Goal: Task Accomplishment & Management: Complete application form

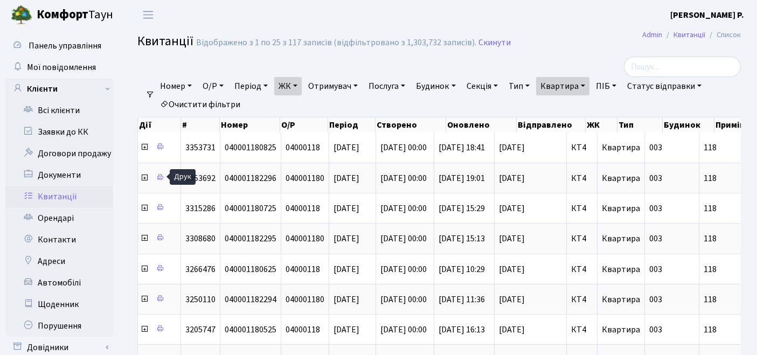
select select "25"
click at [61, 215] on link "Орендарі" at bounding box center [59, 219] width 108 height 22
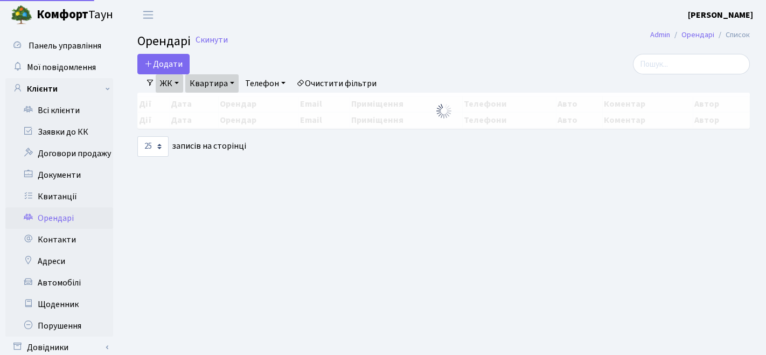
select select "25"
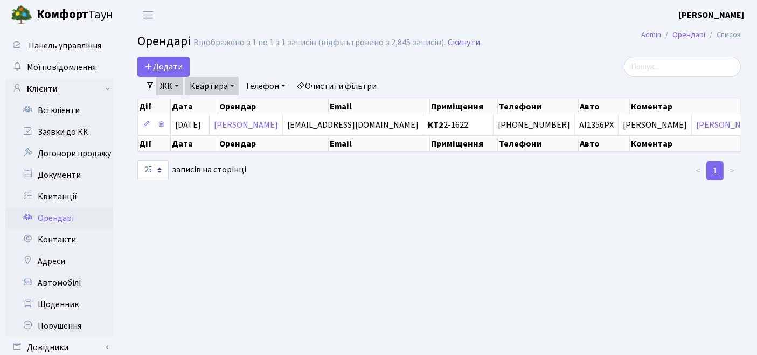
click at [345, 83] on link "Очистити фільтри" at bounding box center [336, 86] width 89 height 18
select select
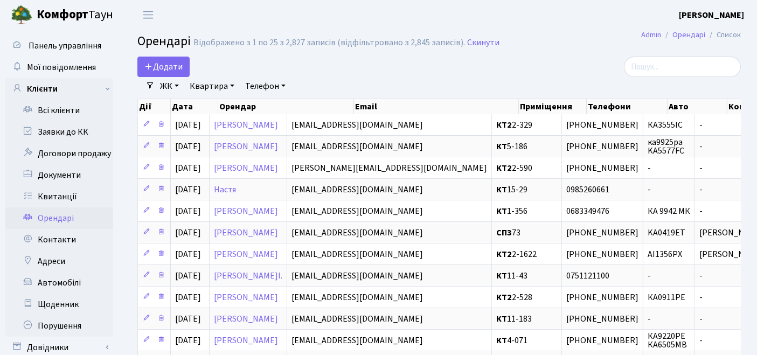
click at [163, 87] on link "ЖК" at bounding box center [169, 86] width 27 height 18
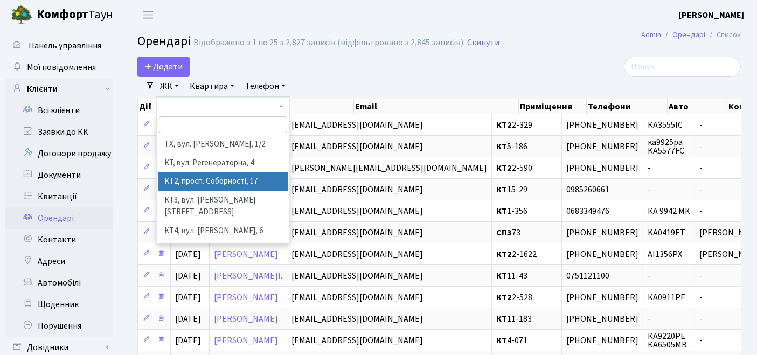
click at [175, 179] on li "КТ2, просп. Соборності, 17" at bounding box center [223, 181] width 131 height 19
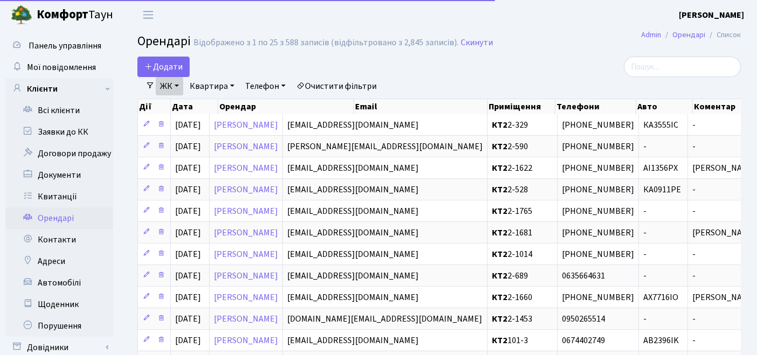
click at [212, 84] on link "Квартира" at bounding box center [211, 86] width 53 height 18
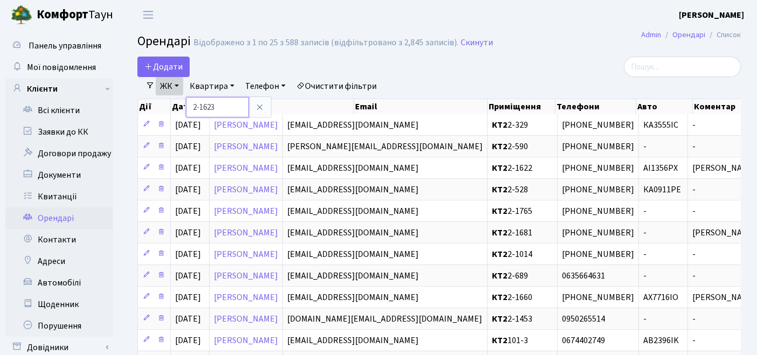
type input "2-1623"
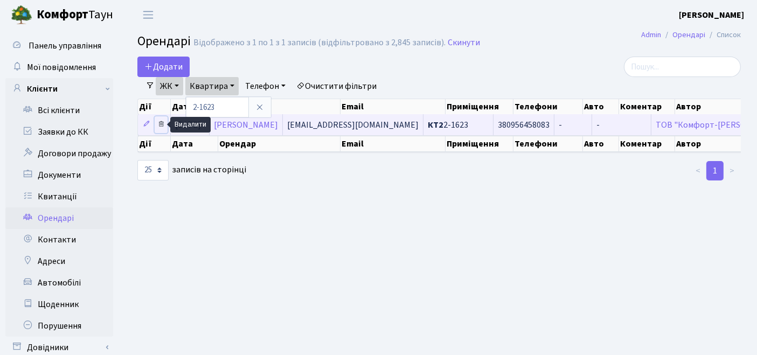
click at [160, 125] on icon at bounding box center [161, 124] width 8 height 8
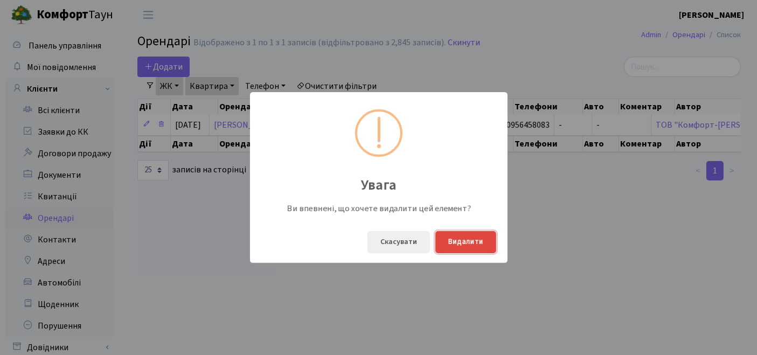
click at [468, 243] on button "Видалити" at bounding box center [465, 242] width 61 height 22
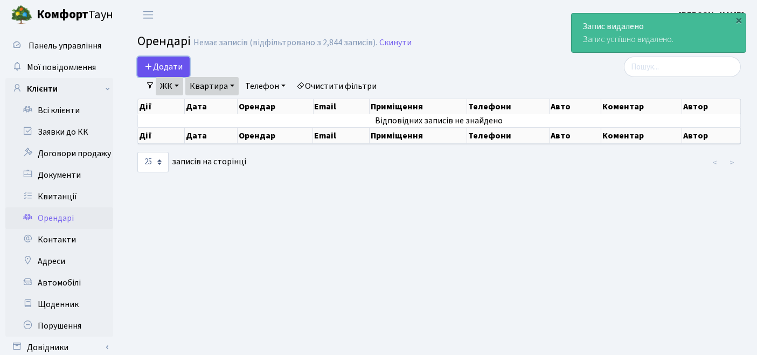
click at [168, 64] on span "Додати" at bounding box center [163, 67] width 38 height 12
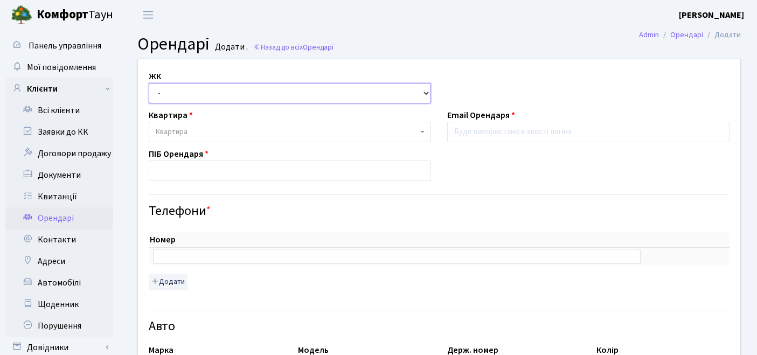
click at [220, 94] on select "- ТХ, вул. Ділова, 1/2 КТ, вул. Регенераторна, 4 КТ2, просп. Соборності, 17 КТ3…" at bounding box center [290, 93] width 282 height 20
select select "295"
click at [149, 83] on select "- ТХ, вул. Ділова, 1/2 КТ, вул. Регенераторна, 4 КТ2, просп. Соборності, 17 КТ3…" at bounding box center [290, 93] width 282 height 20
click at [203, 135] on span "Квартира" at bounding box center [287, 132] width 262 height 11
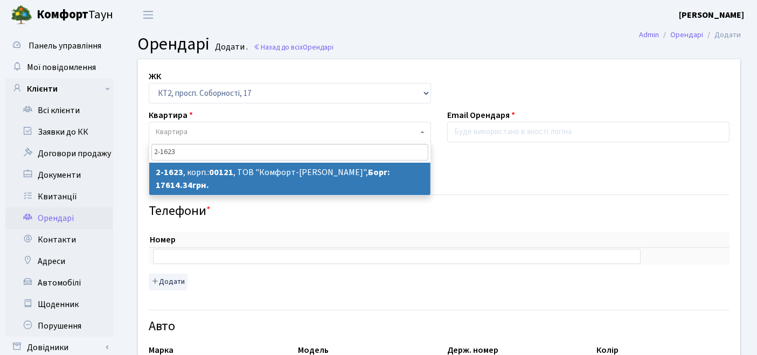
type input "2-1623"
select select "13238"
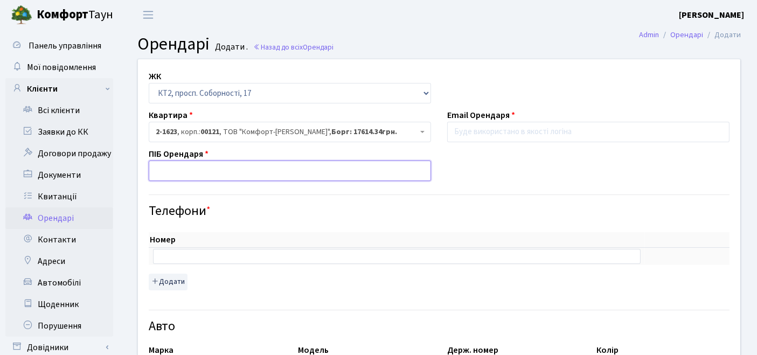
click at [209, 174] on input "text" at bounding box center [290, 171] width 282 height 20
drag, startPoint x: 354, startPoint y: 291, endPoint x: 343, endPoint y: 286, distance: 11.6
click at [354, 290] on div "Номер sort item delete item sort item delete item Додати" at bounding box center [439, 257] width 597 height 77
click at [195, 173] on input "text" at bounding box center [290, 171] width 282 height 20
paste input "Пшенична Дар’я Віталіївна"
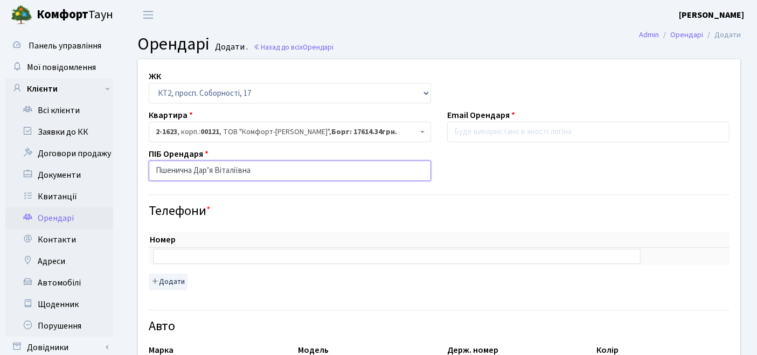
type input "Пшенична Дар’я Віталіївна"
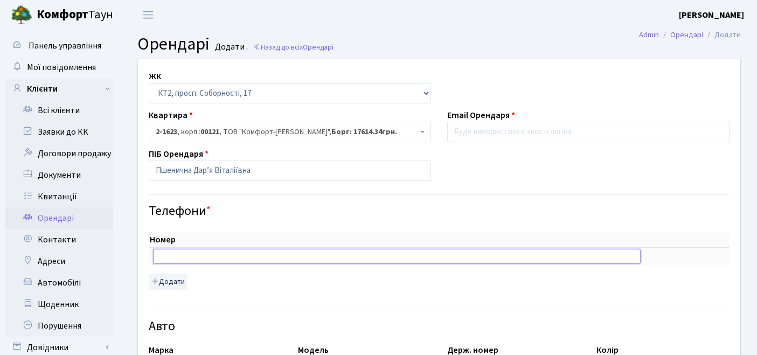
click at [201, 257] on input "text" at bounding box center [397, 256] width 488 height 15
paste input "+380990646678"
type input "+380990646678"
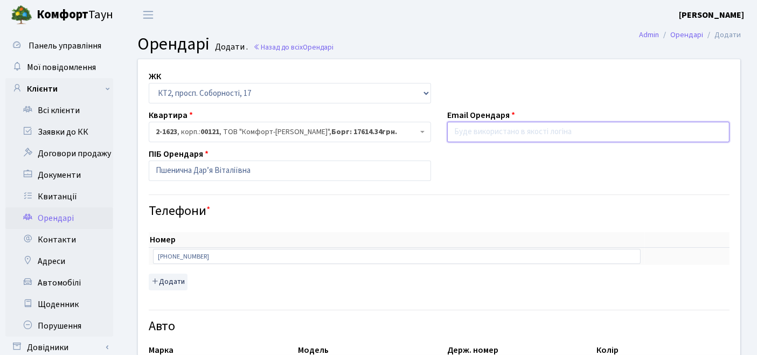
click at [469, 130] on input "email" at bounding box center [588, 132] width 282 height 20
paste input "pshenichnayd.v.1@gmail.com"
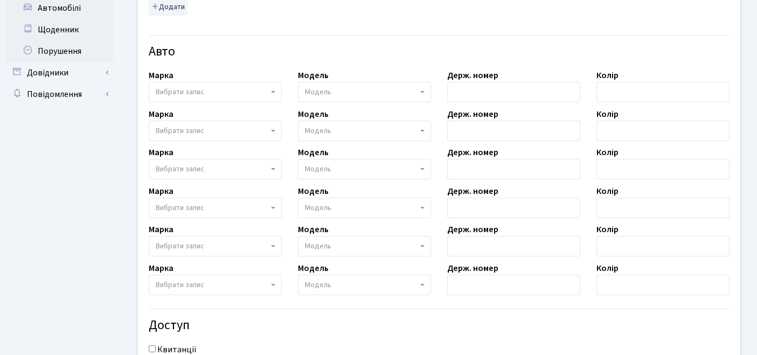
scroll to position [299, 0]
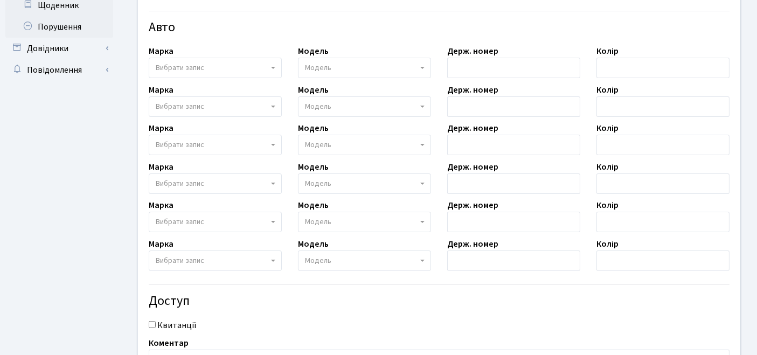
type input "pshenichnayd.v.1@gmail.com"
click at [157, 321] on div "Квитанції" at bounding box center [439, 325] width 597 height 13
click at [152, 323] on input "Квитанції" at bounding box center [152, 324] width 7 height 7
checkbox input "true"
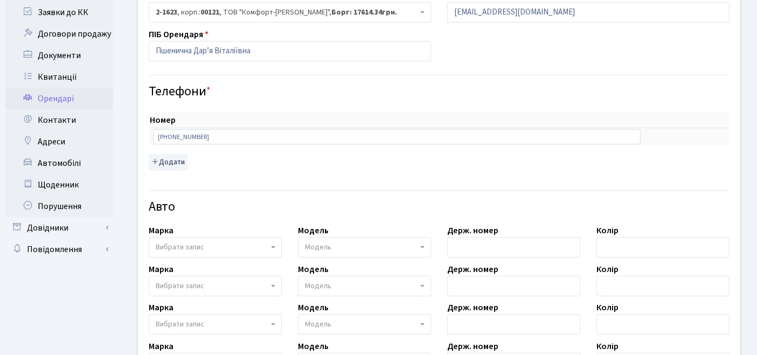
scroll to position [60, 0]
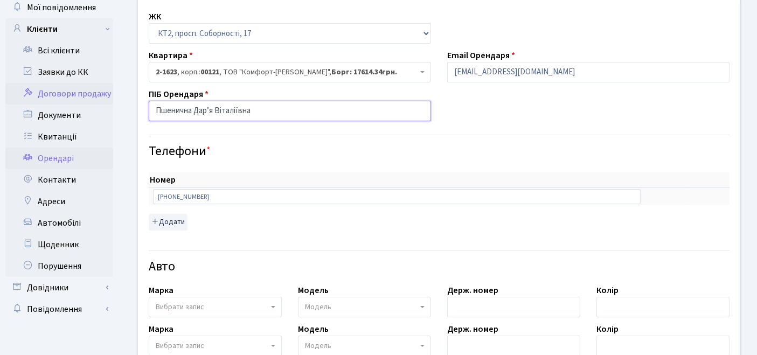
drag, startPoint x: 280, startPoint y: 101, endPoint x: 107, endPoint y: 103, distance: 173.6
click at [107, 103] on div "Панель управління Мої повідомлення Клієнти Всі клієнти Заявки до КК" at bounding box center [378, 324] width 757 height 708
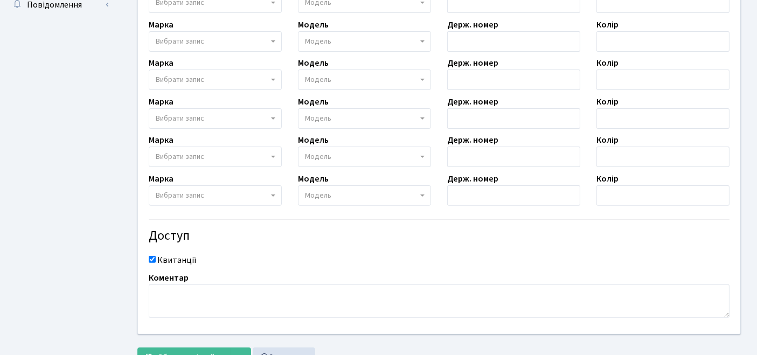
scroll to position [407, 0]
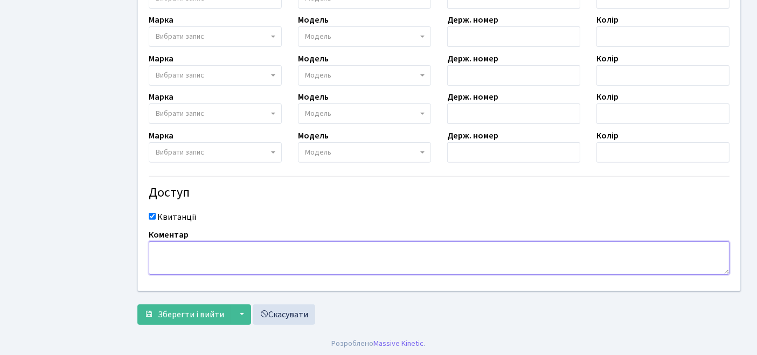
click at [224, 257] on textarea at bounding box center [439, 257] width 581 height 33
paste textarea "Пшенична Дар’я Віталіївна"
type textarea "Пшенична Дар’я Віталіївна"
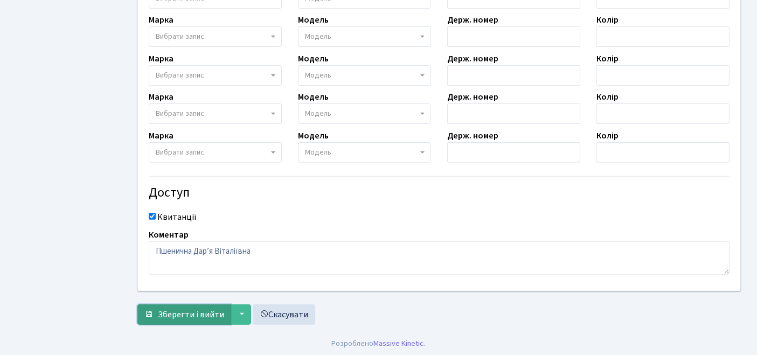
click at [174, 314] on span "Зберегти і вийти" at bounding box center [191, 315] width 66 height 12
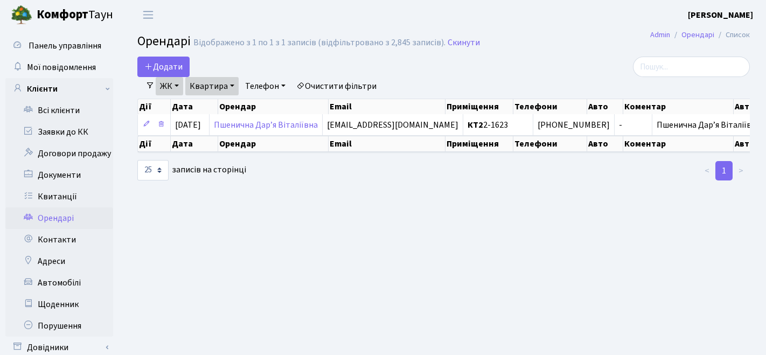
select select "25"
